Goal: Transaction & Acquisition: Purchase product/service

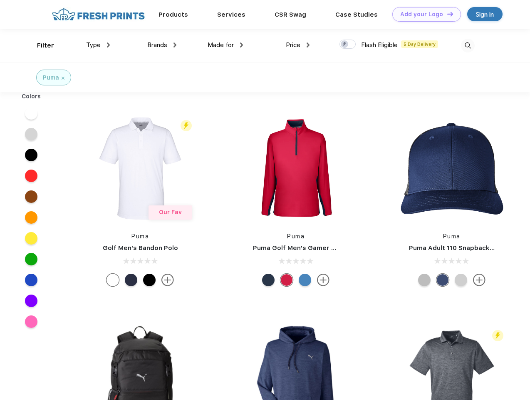
click at [424, 14] on link "Add your Logo Design Tool" at bounding box center [426, 14] width 69 height 15
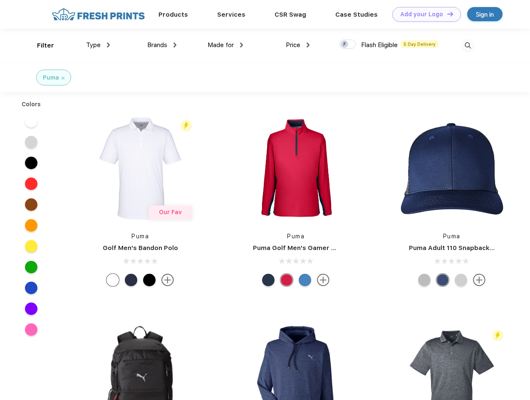
click at [0, 0] on div "Design Tool" at bounding box center [0, 0] width 0 height 0
click at [447, 14] on link "Add your Logo Design Tool" at bounding box center [426, 14] width 69 height 15
click at [40, 45] on div "Filter" at bounding box center [45, 46] width 17 height 10
click at [98, 45] on span "Type" at bounding box center [93, 44] width 15 height 7
click at [162, 45] on span "Brands" at bounding box center [157, 44] width 20 height 7
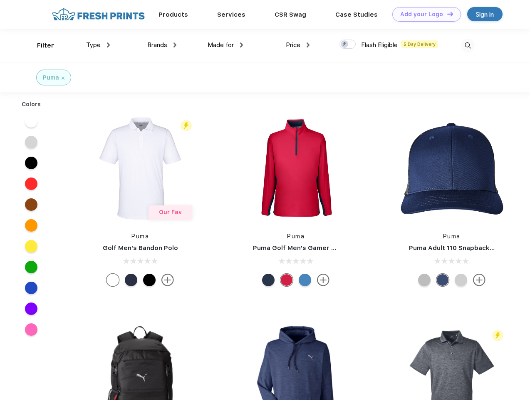
click at [226, 45] on span "Made for" at bounding box center [221, 44] width 26 height 7
click at [298, 45] on span "Price" at bounding box center [293, 44] width 15 height 7
click at [348, 45] on div at bounding box center [348, 44] width 16 height 9
click at [345, 45] on input "checkbox" at bounding box center [342, 41] width 5 height 5
click at [468, 45] on img at bounding box center [468, 46] width 14 height 14
